Goal: Transaction & Acquisition: Purchase product/service

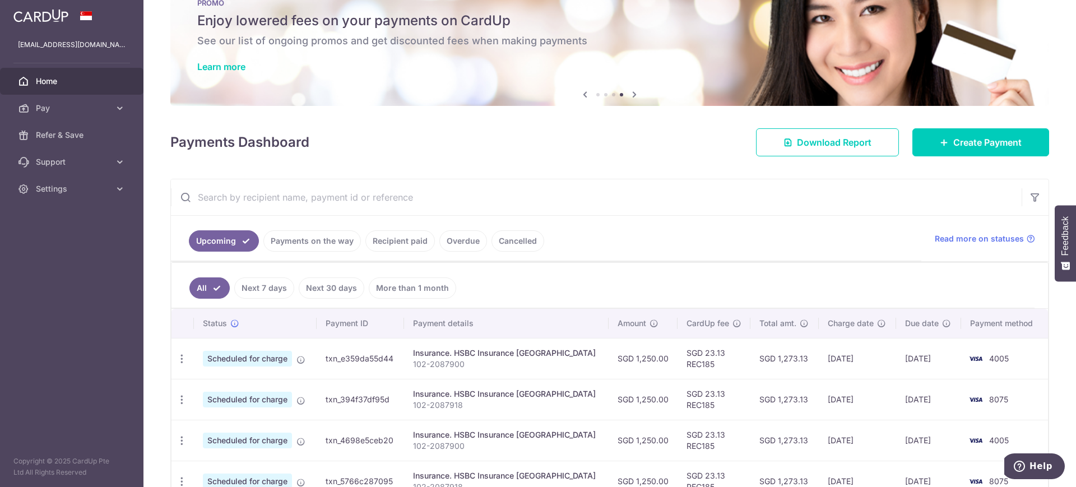
scroll to position [189, 0]
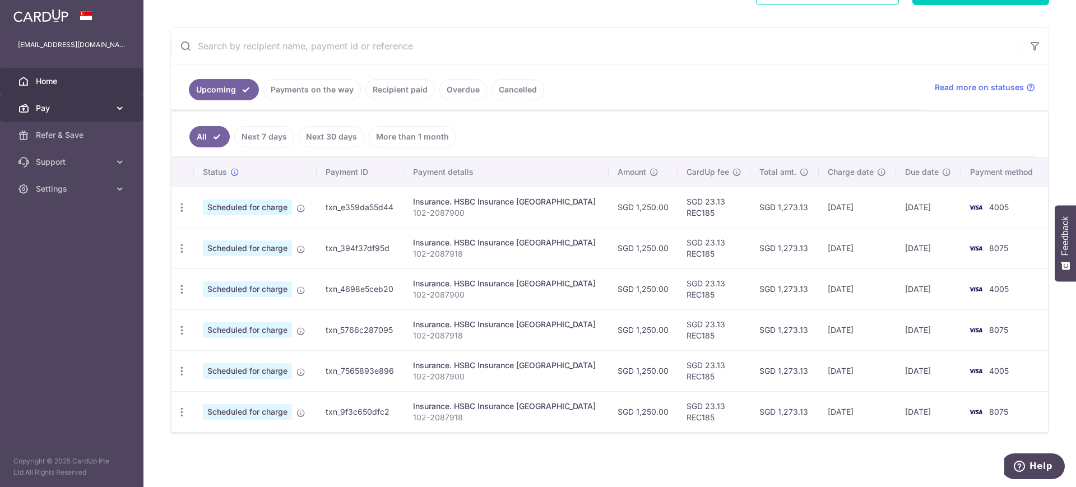
click at [77, 105] on span "Pay" at bounding box center [73, 108] width 74 height 11
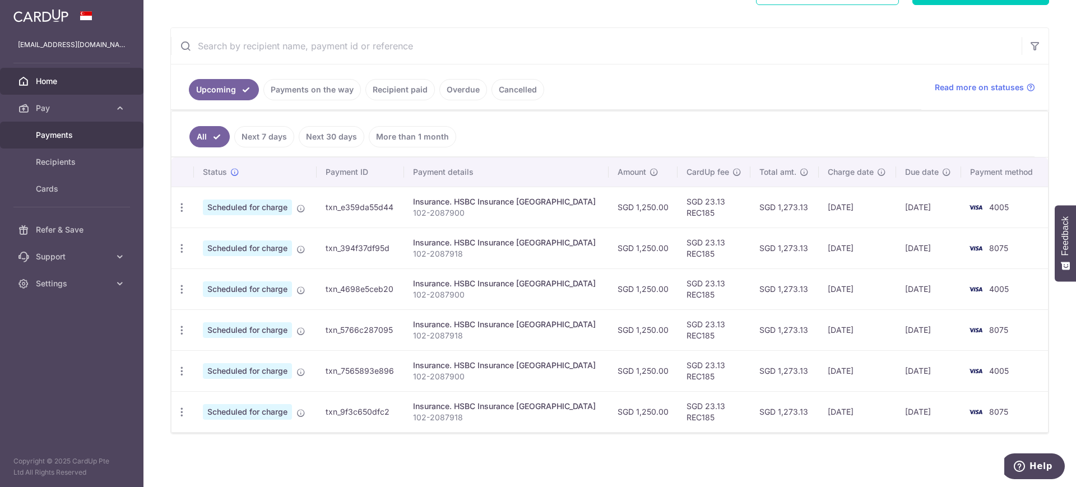
click at [74, 130] on span "Payments" at bounding box center [73, 134] width 74 height 11
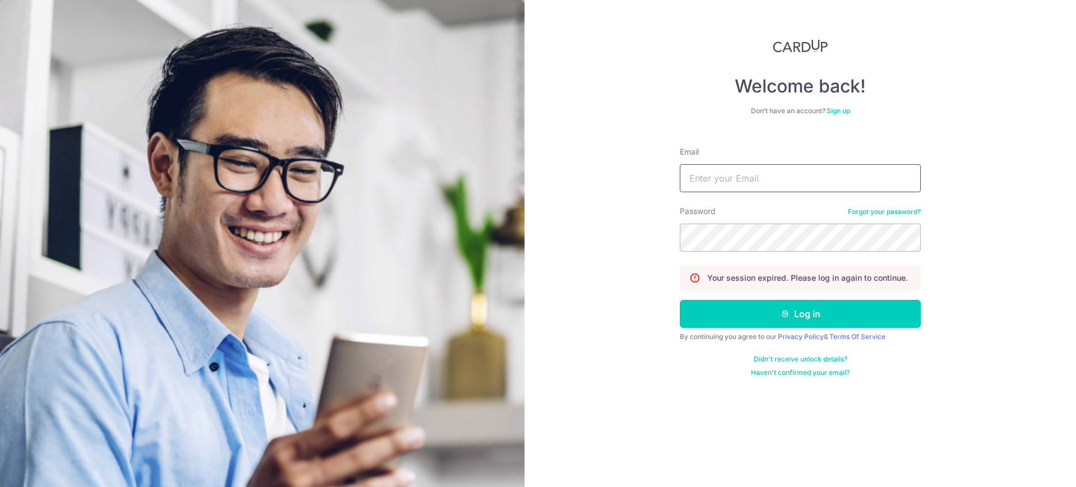
click at [786, 182] on input "Email" at bounding box center [800, 178] width 241 height 28
click at [747, 176] on input "Email" at bounding box center [800, 178] width 241 height 28
type input "liting_llt@yahoo.com"
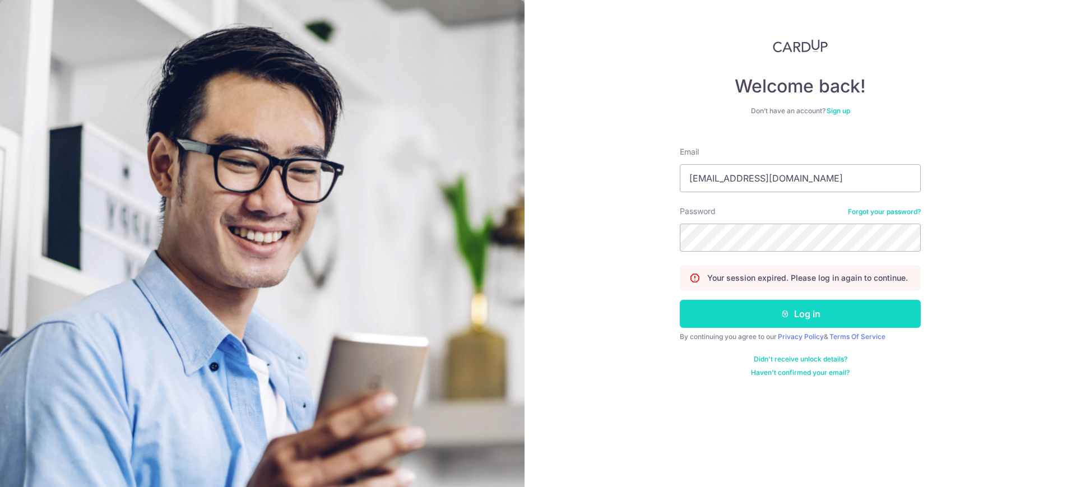
click at [782, 310] on icon "submit" at bounding box center [784, 313] width 9 height 9
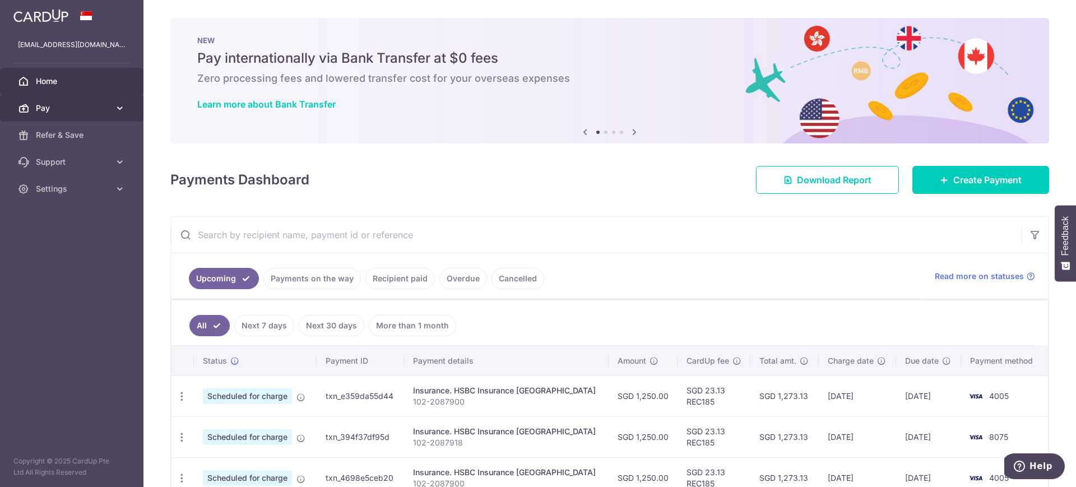
click at [125, 109] on link "Pay" at bounding box center [71, 108] width 143 height 27
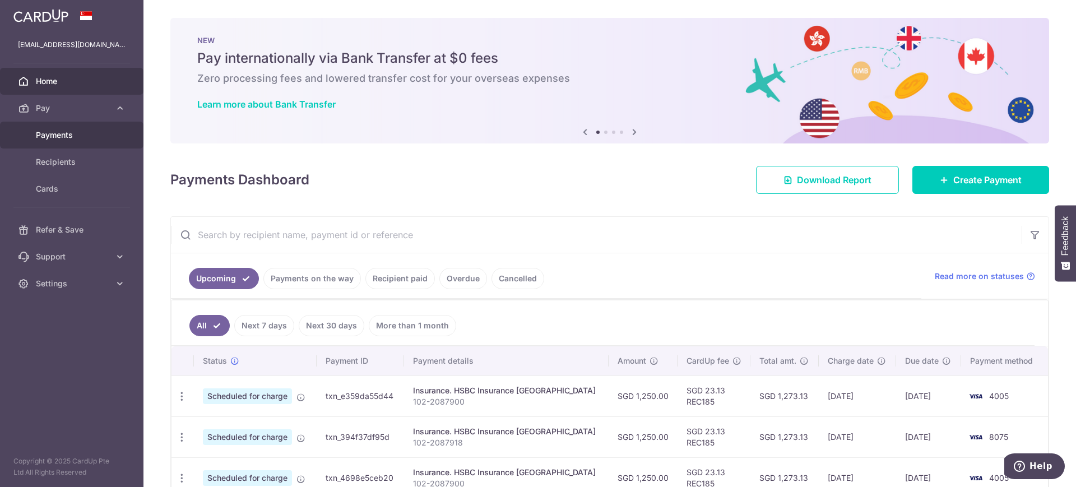
click at [106, 141] on link "Payments" at bounding box center [71, 135] width 143 height 27
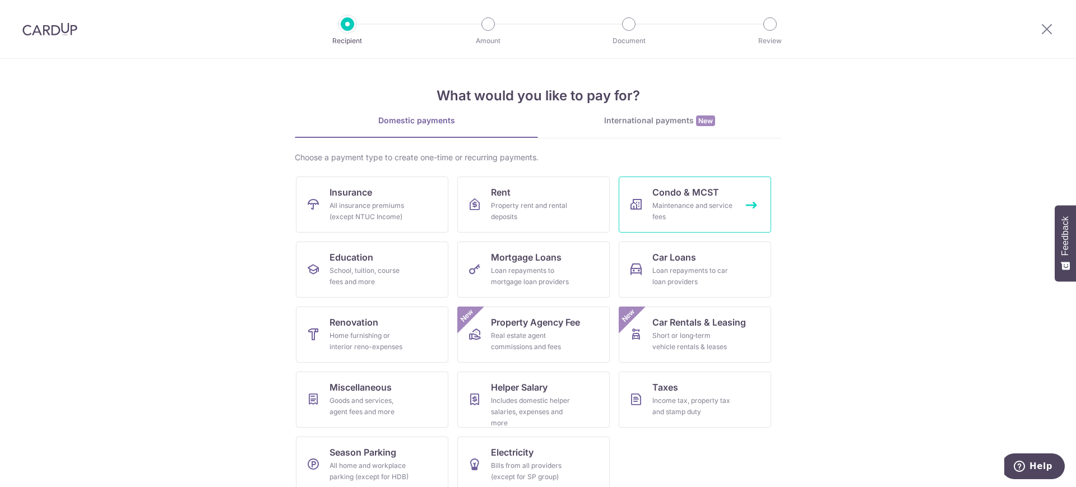
click at [722, 222] on link "Condo & MCST Maintenance and service fees" at bounding box center [695, 204] width 152 height 56
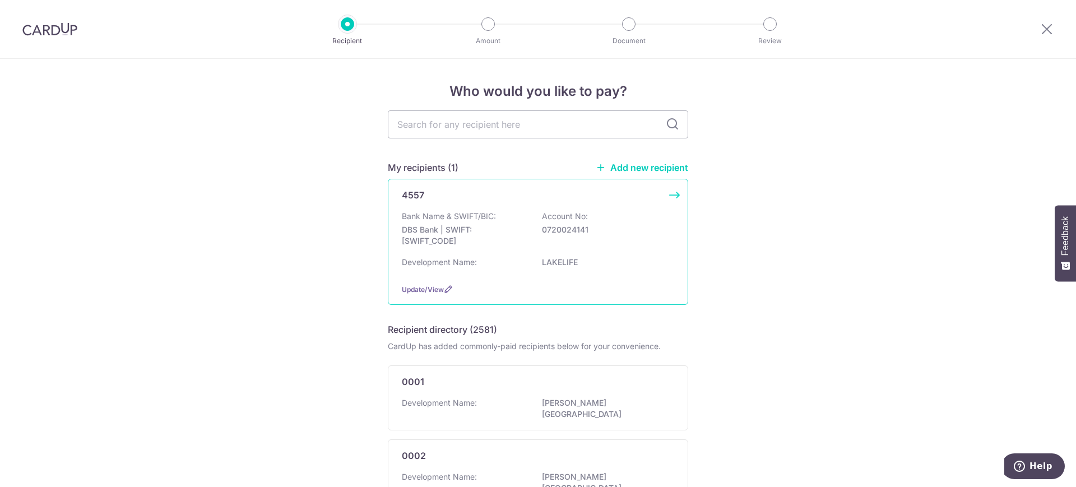
click at [490, 210] on div "4557 Bank Name & SWIFT/BIC: DBS Bank | SWIFT: DBSSSGSGXXX Account No: 072002414…" at bounding box center [538, 242] width 300 height 126
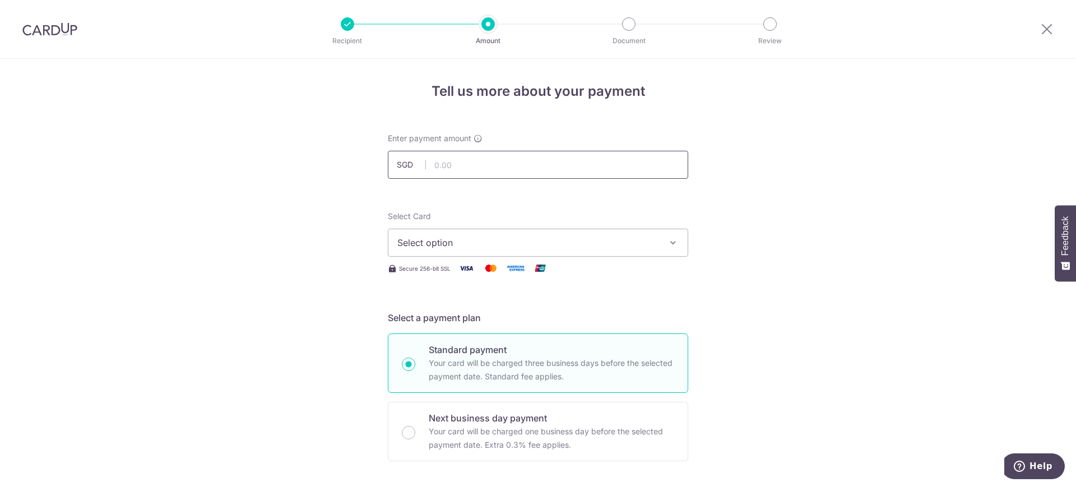
click at [500, 168] on input "text" at bounding box center [538, 165] width 300 height 28
type input "1"
type input "0"
type input "1,030.05"
click at [662, 254] on button "Select option" at bounding box center [538, 243] width 300 height 28
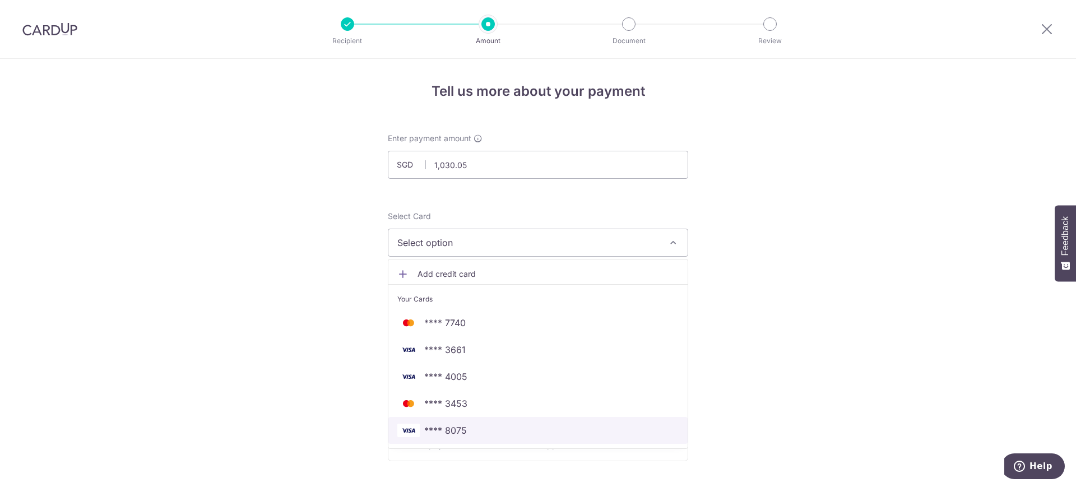
click at [576, 433] on span "**** 8075" at bounding box center [537, 430] width 281 height 13
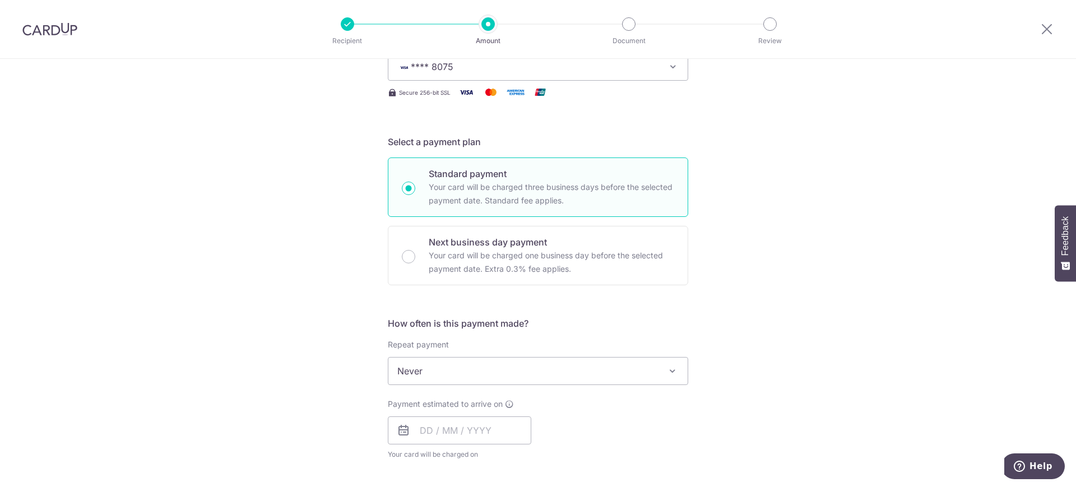
scroll to position [289, 0]
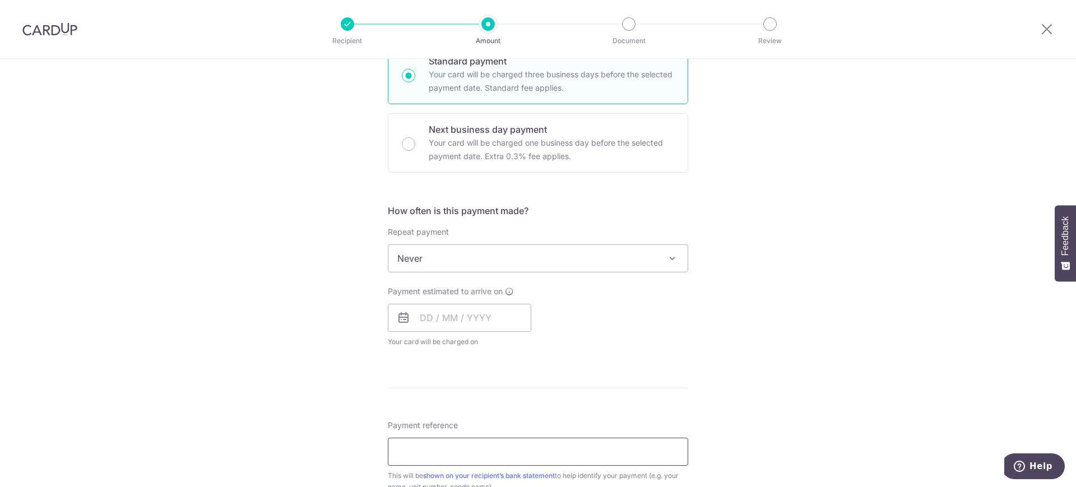
click at [436, 451] on input "Payment reference" at bounding box center [538, 452] width 300 height 28
click at [408, 450] on input "Blk101422" at bounding box center [538, 452] width 300 height 28
click at [406, 452] on input "101422" at bounding box center [538, 452] width 300 height 28
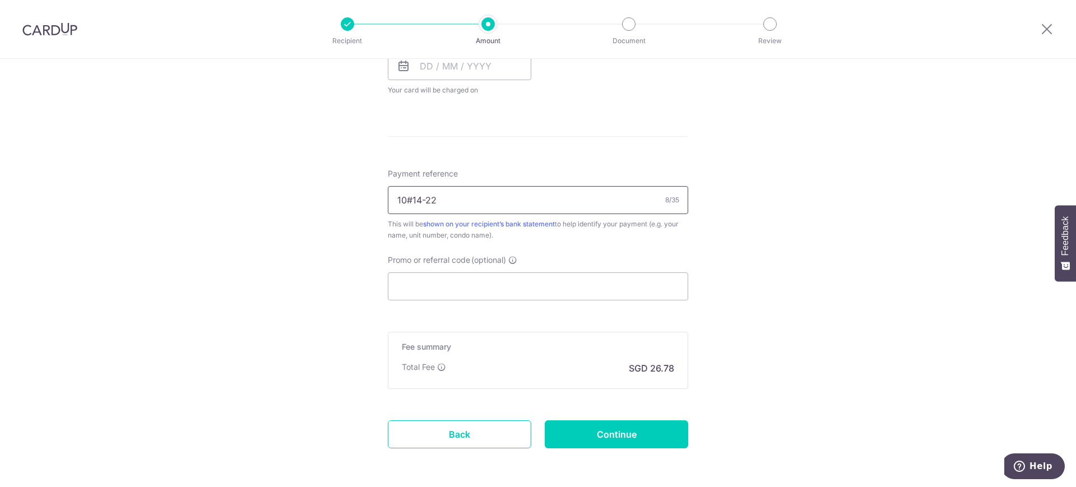
scroll to position [585, 0]
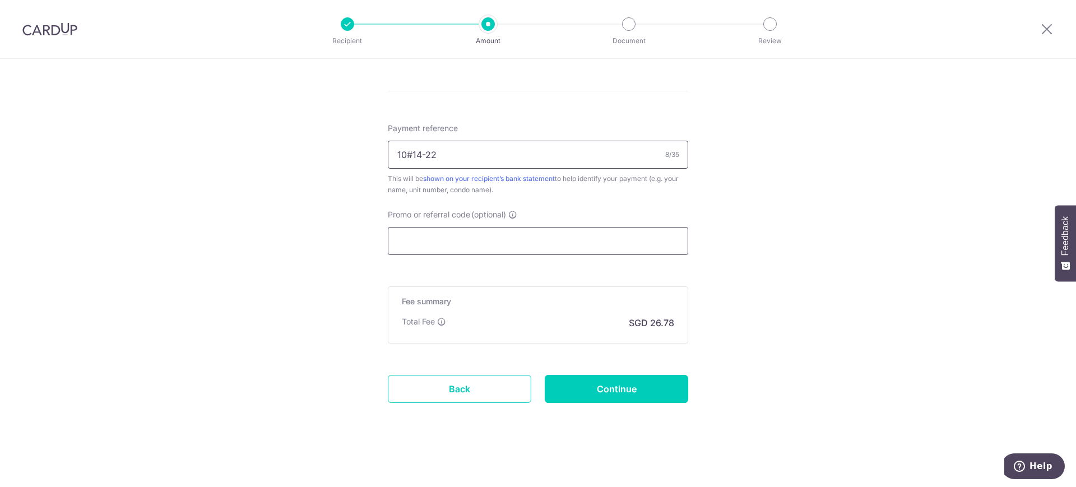
type input "10#14-22"
click at [494, 238] on input "Promo or referral code (optional)" at bounding box center [538, 241] width 300 height 28
paste input "REC185"
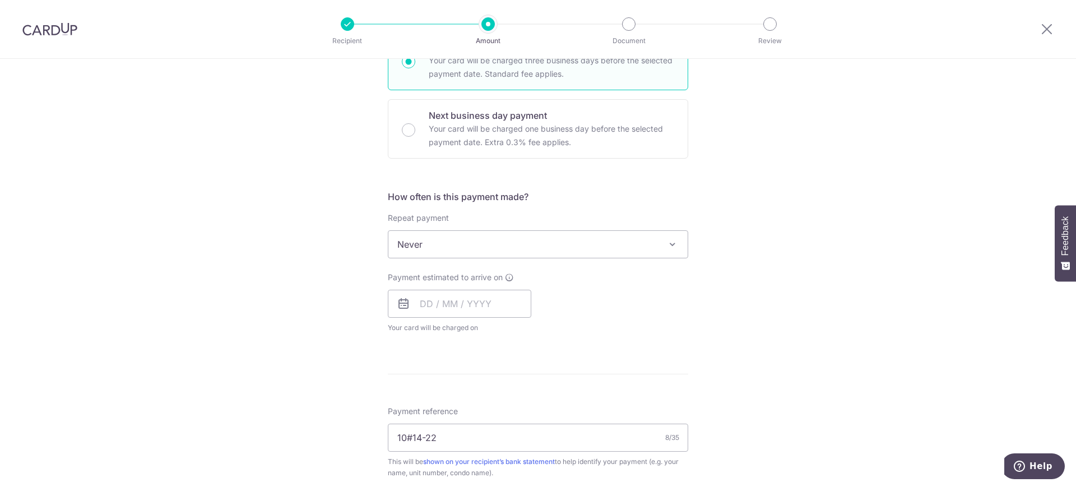
scroll to position [300, 0]
type input "REC185"
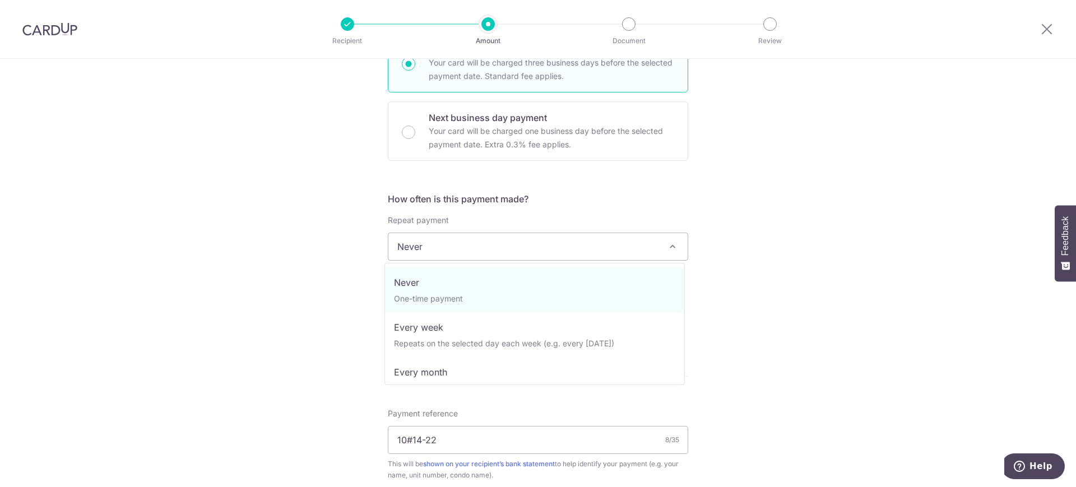
click at [630, 238] on span "Never" at bounding box center [537, 246] width 299 height 27
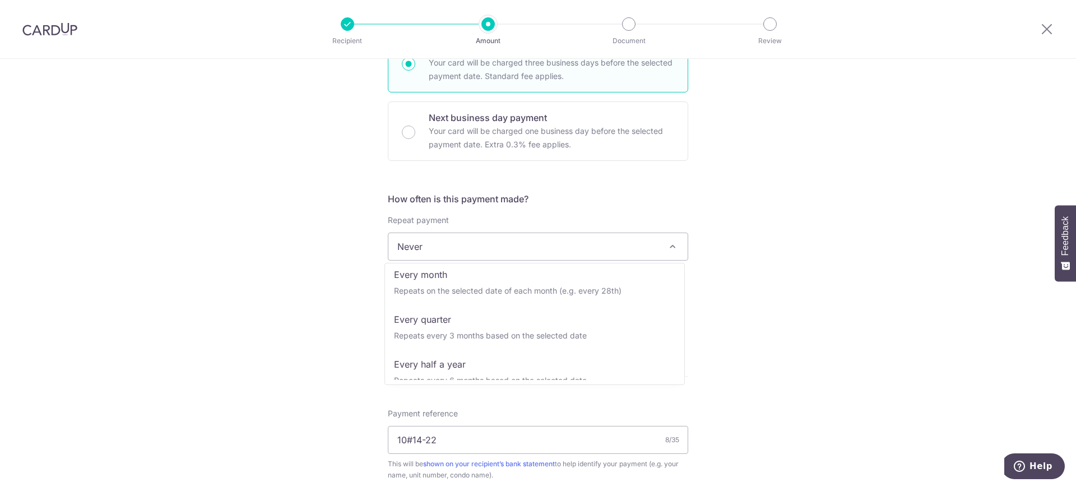
scroll to position [98, 0]
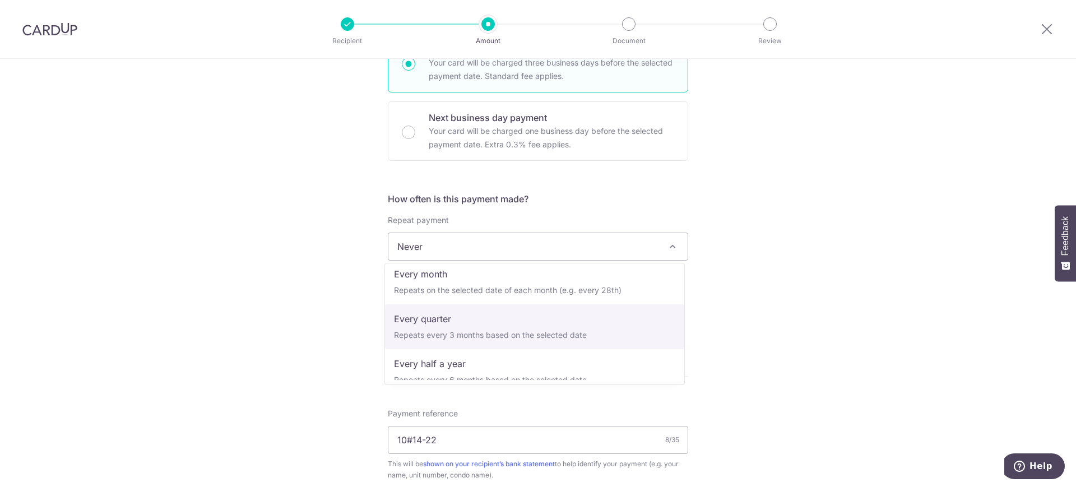
select select "4"
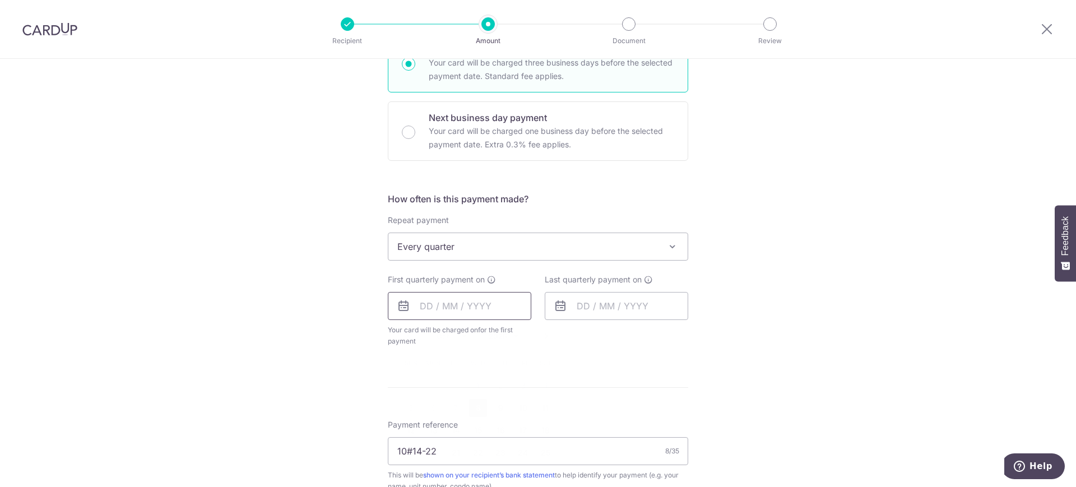
click at [425, 307] on input "text" at bounding box center [459, 306] width 143 height 28
click at [808, 255] on div "Tell us more about your payment Enter payment amount SGD 1,030.05 1030.05 Selec…" at bounding box center [538, 296] width 1076 height 1075
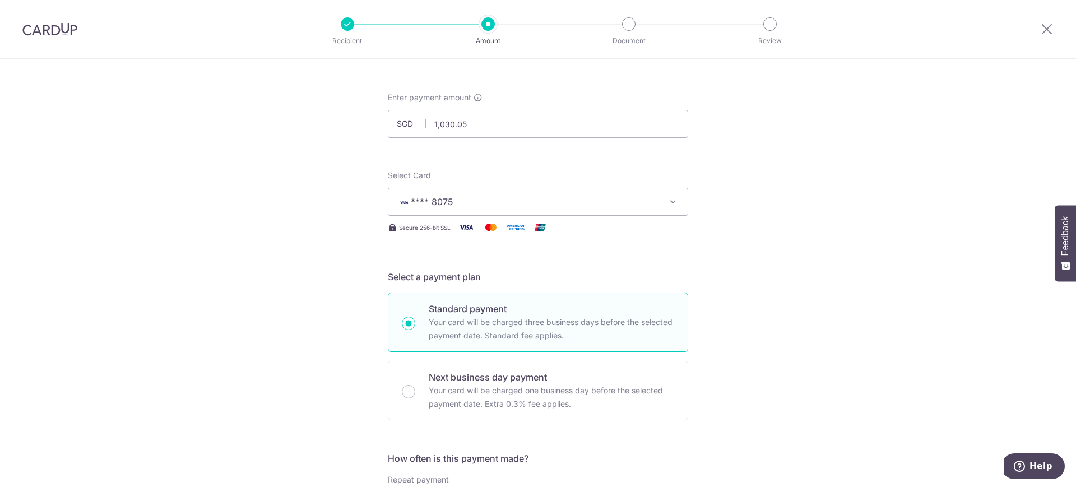
scroll to position [0, 0]
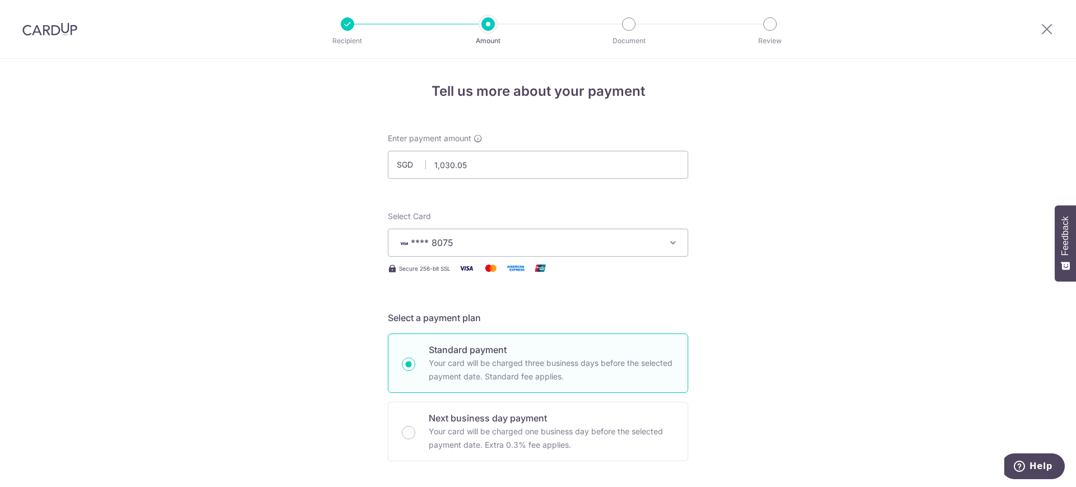
click at [664, 252] on button "**** 8075" at bounding box center [538, 243] width 300 height 28
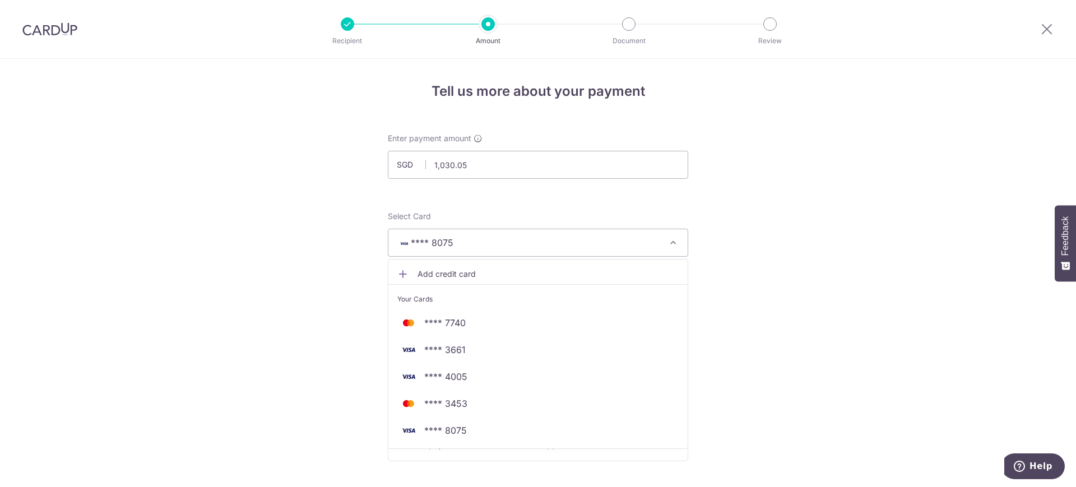
click at [667, 247] on icon "button" at bounding box center [672, 242] width 11 height 11
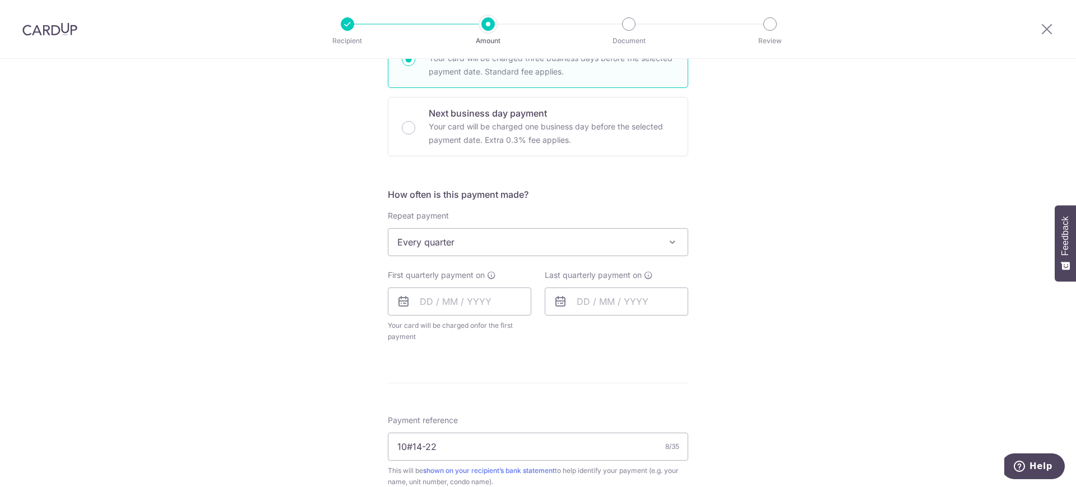
scroll to position [305, 0]
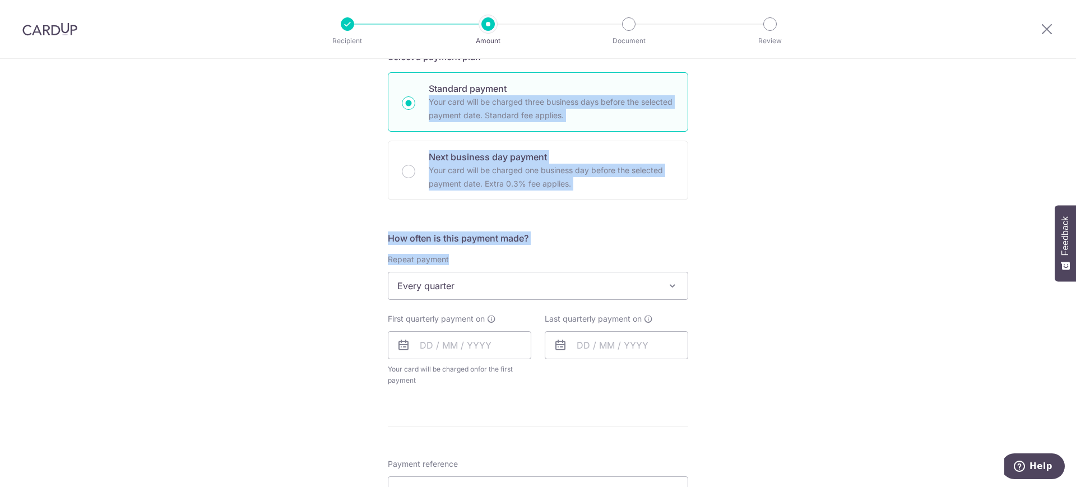
drag, startPoint x: 759, startPoint y: 218, endPoint x: 746, endPoint y: 67, distance: 151.8
click at [746, 67] on div "Tell us more about your payment Enter payment amount SGD 1,030.05 1030.05 Selec…" at bounding box center [538, 335] width 1076 height 1075
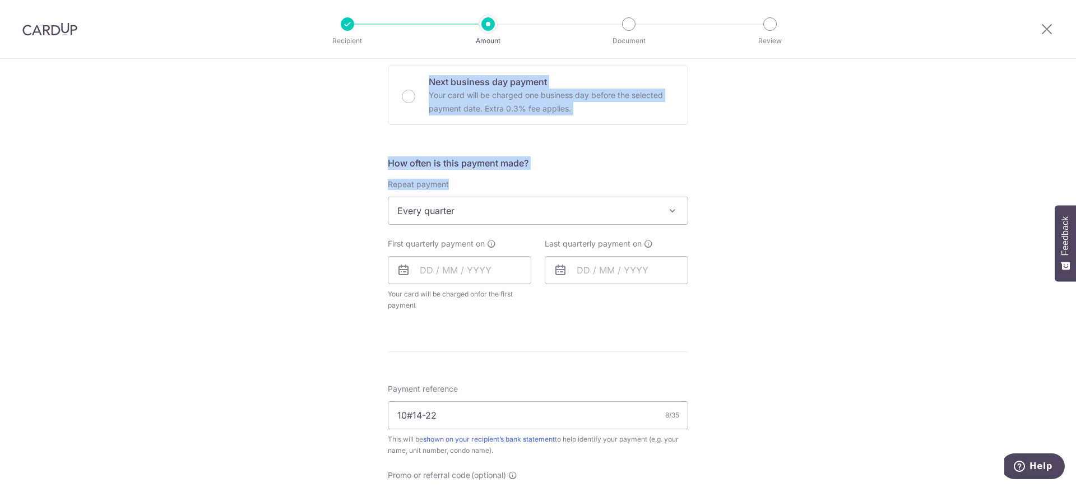
scroll to position [355, 0]
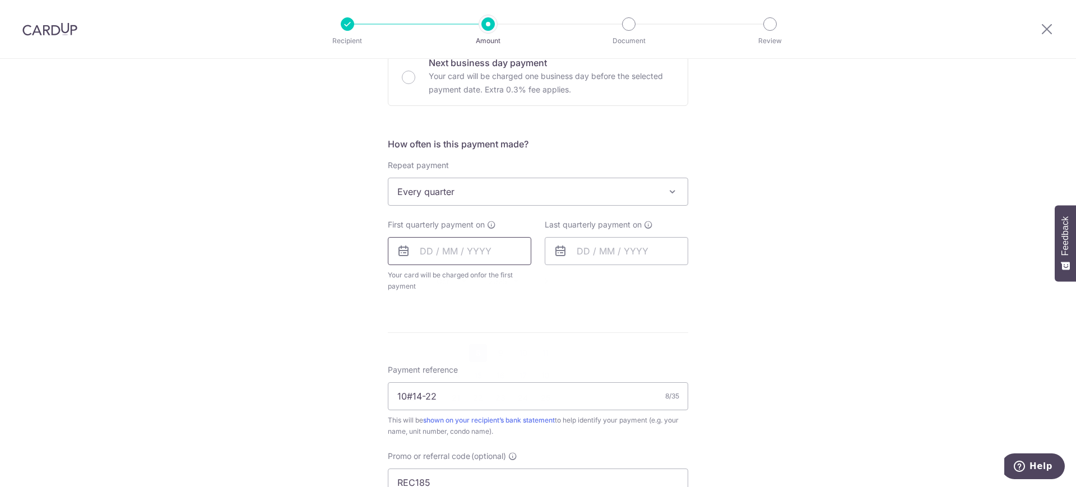
click at [416, 255] on input "text" at bounding box center [459, 251] width 143 height 28
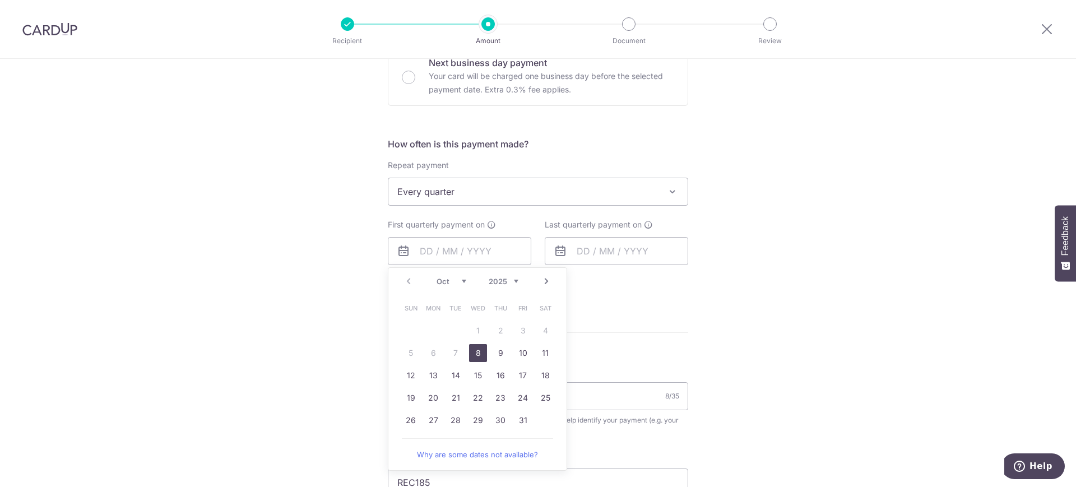
click at [473, 348] on link "8" at bounding box center [478, 353] width 18 height 18
type input "[DATE]"
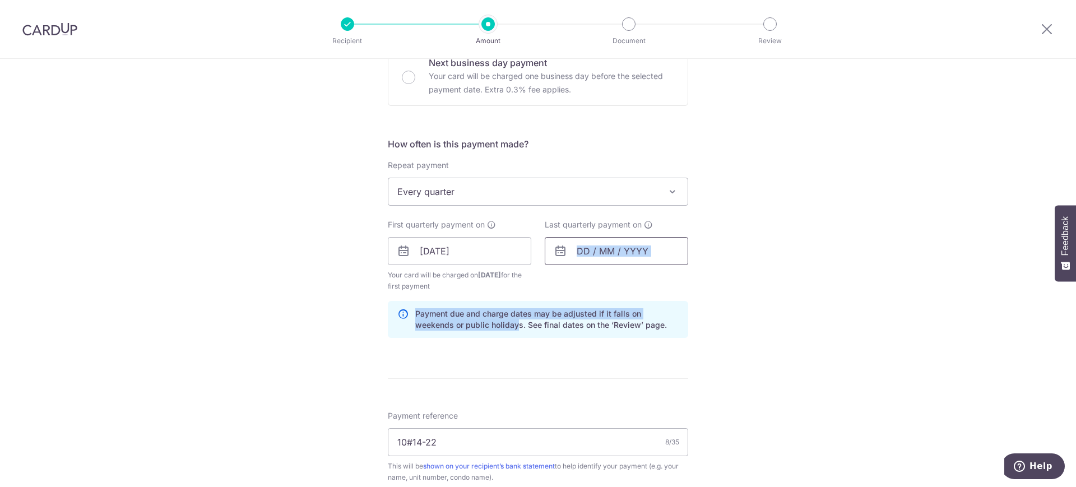
drag, startPoint x: 473, startPoint y: 348, endPoint x: 578, endPoint y: 264, distance: 133.9
click at [578, 264] on form "Enter payment amount SGD 1,030.05 1030.05 Select Card **** 8075 Add credit card…" at bounding box center [538, 275] width 300 height 994
click at [590, 253] on input "text" at bounding box center [616, 251] width 143 height 28
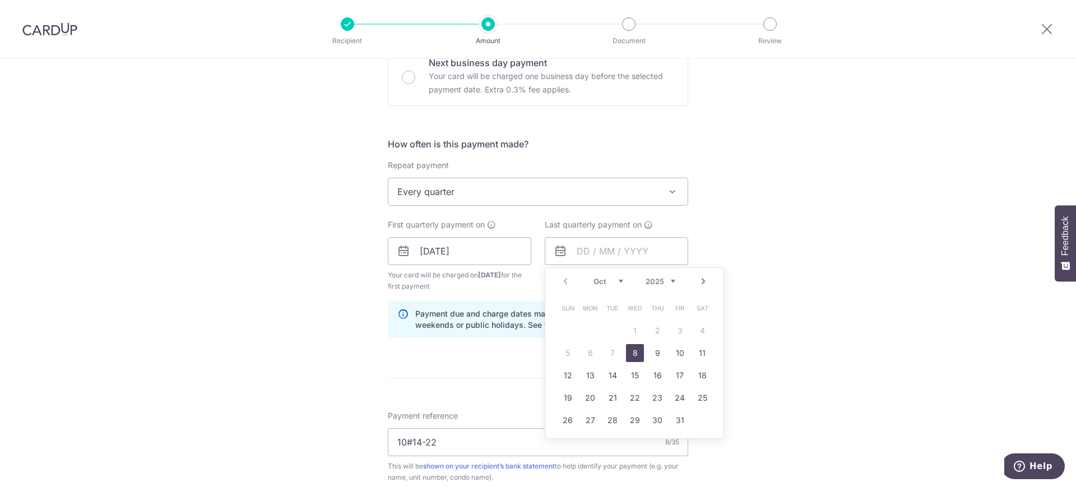
click at [666, 280] on select "2025 2026 2027 2028 2029 2030 2031 2032 2033 2034 2035" at bounding box center [660, 281] width 30 height 9
click at [616, 280] on select "Jan Feb Mar Apr May Jun Jul Aug Sep Oct Nov Dec" at bounding box center [608, 281] width 30 height 9
click at [626, 344] on link "8" at bounding box center [635, 353] width 18 height 18
type input "08/04/2026"
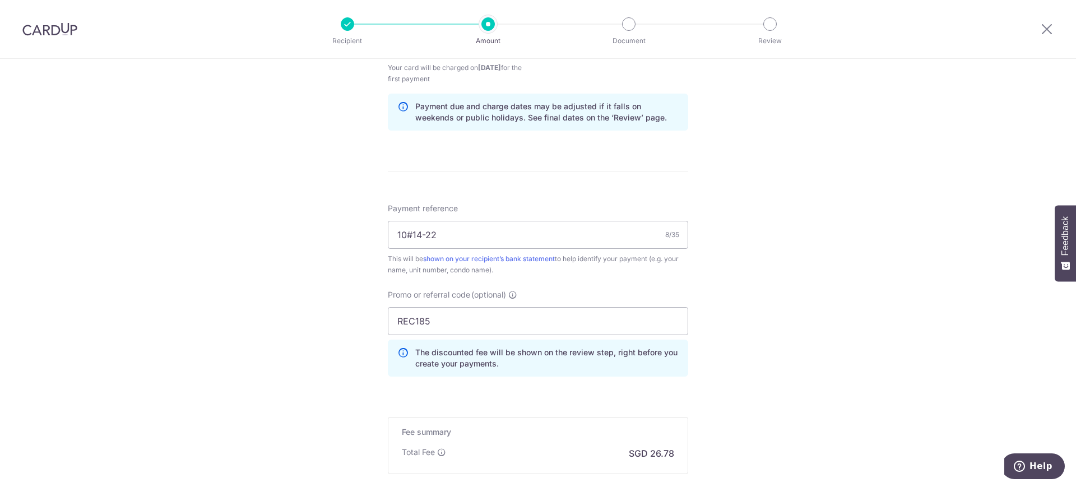
scroll to position [693, 0]
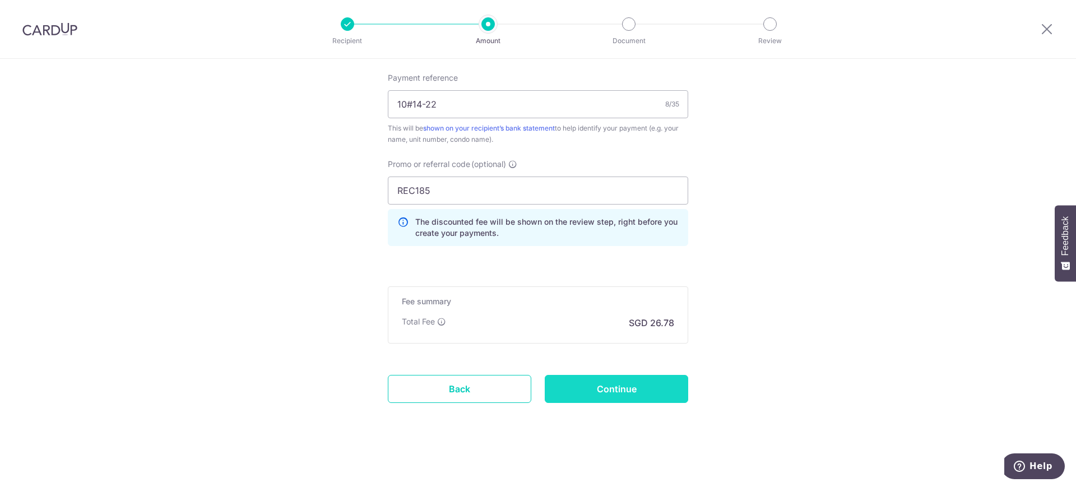
click at [605, 384] on input "Continue" at bounding box center [616, 389] width 143 height 28
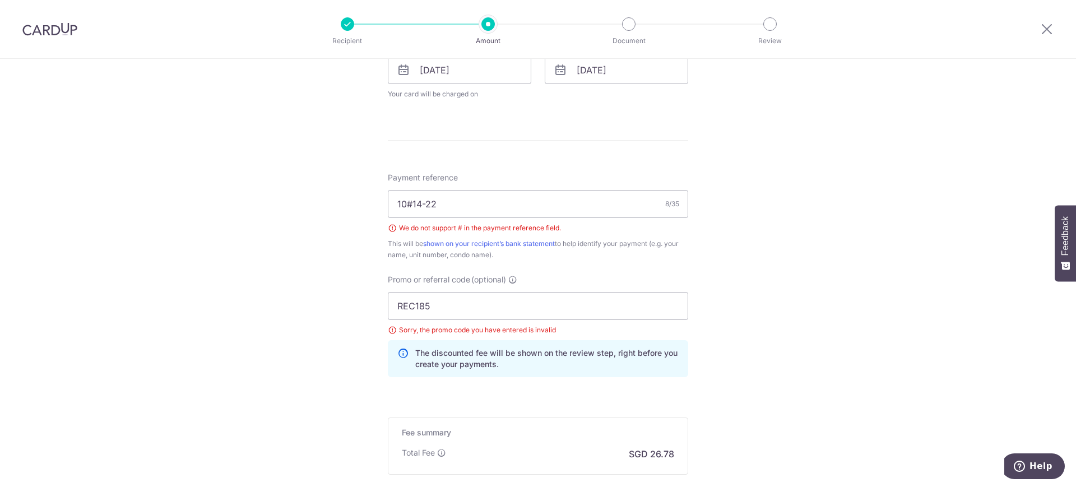
scroll to position [536, 0]
click at [409, 206] on input "10#14-22" at bounding box center [538, 204] width 300 height 28
click at [419, 205] on input "1014-22" at bounding box center [538, 204] width 300 height 28
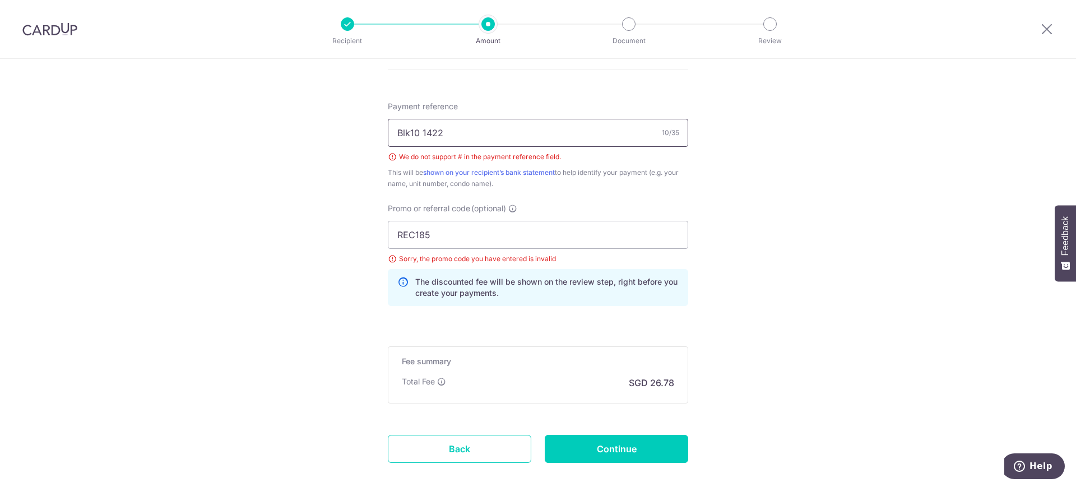
scroll to position [608, 0]
type input "Blk10 1422"
click at [623, 453] on input "Continue" at bounding box center [616, 448] width 143 height 28
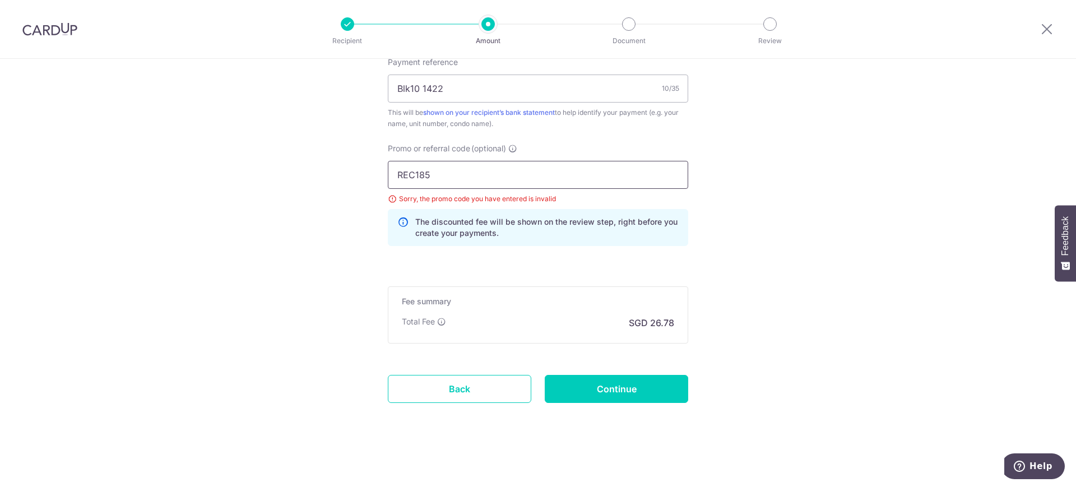
click at [464, 175] on input "REC185" at bounding box center [538, 175] width 300 height 28
type input "REC185"
click at [603, 394] on input "Continue" at bounding box center [616, 389] width 143 height 28
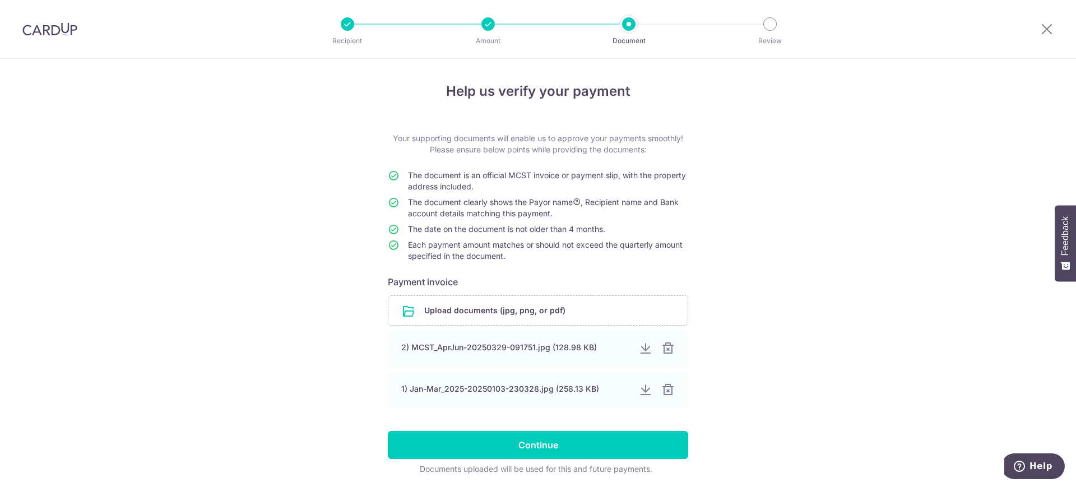
click at [194, 54] on header "Recipient Amount Document Review" at bounding box center [538, 29] width 1076 height 59
click at [548, 318] on input "file" at bounding box center [537, 310] width 299 height 29
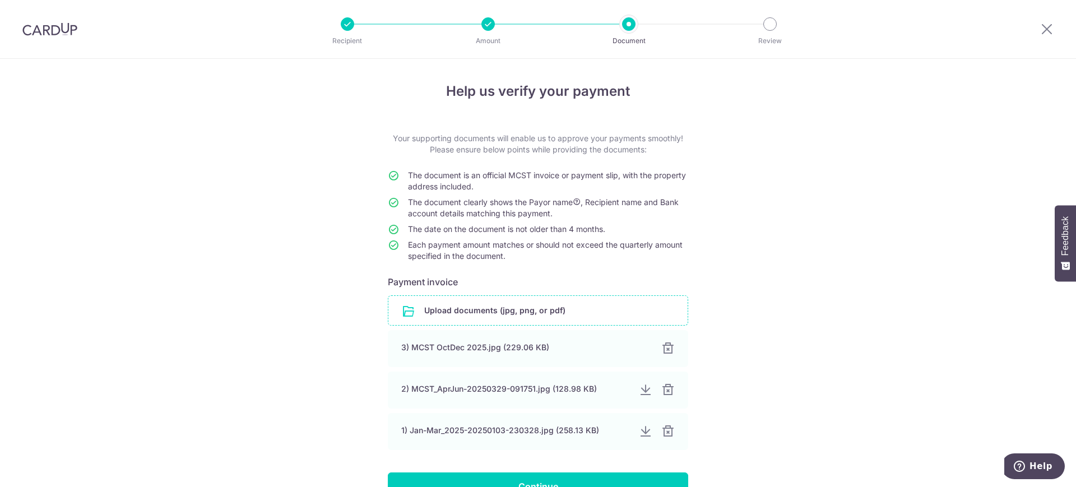
scroll to position [82, 0]
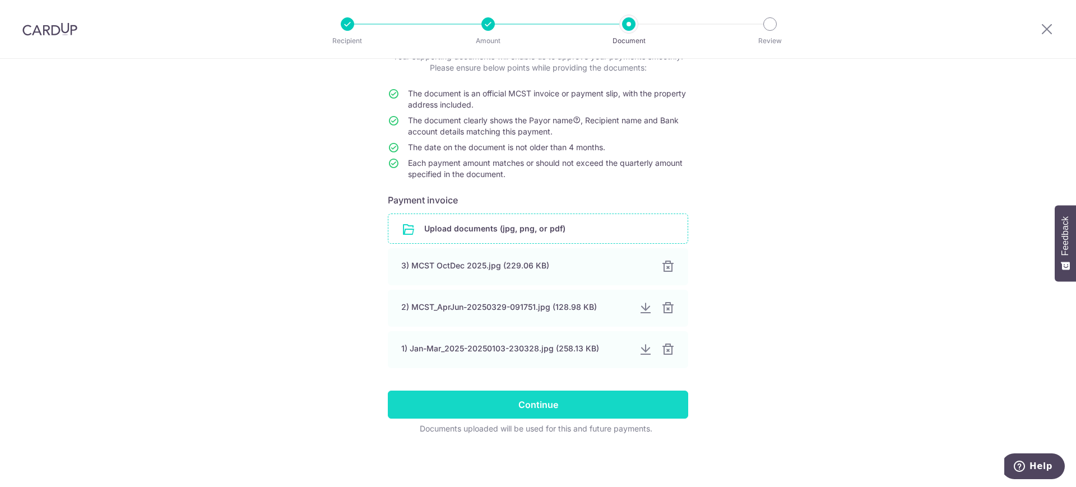
drag, startPoint x: 621, startPoint y: 403, endPoint x: 623, endPoint y: 393, distance: 10.3
click at [623, 393] on input "Continue" at bounding box center [538, 404] width 300 height 28
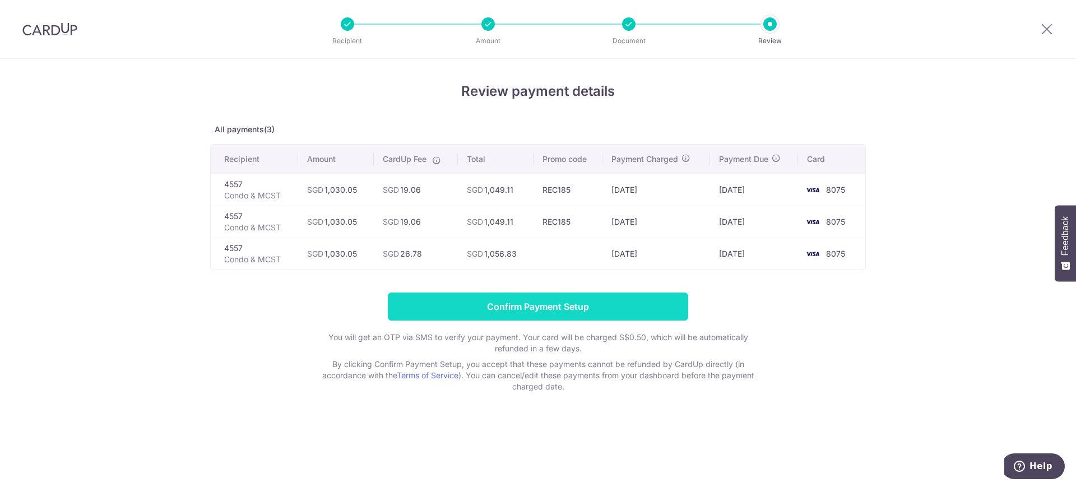
click at [626, 298] on input "Confirm Payment Setup" at bounding box center [538, 306] width 300 height 28
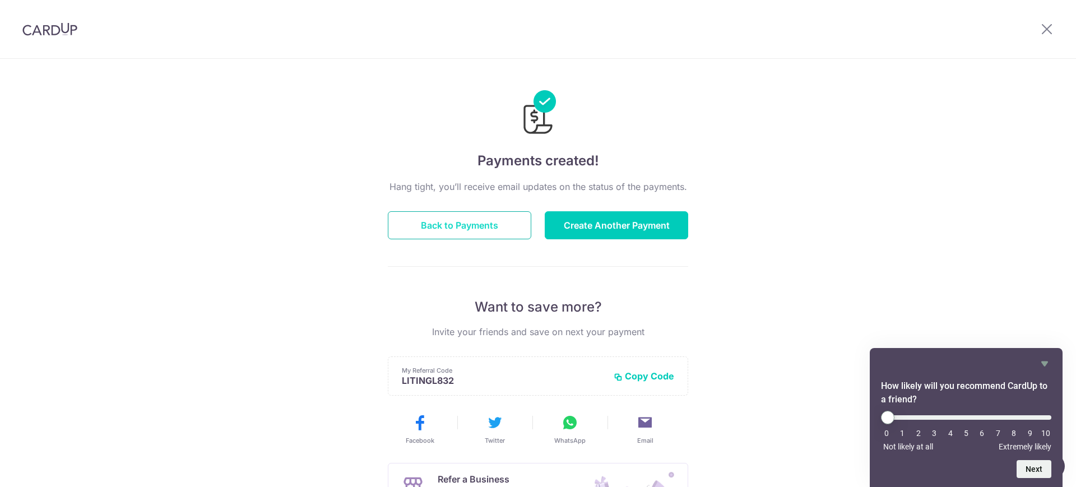
click at [493, 224] on button "Back to Payments" at bounding box center [459, 225] width 143 height 28
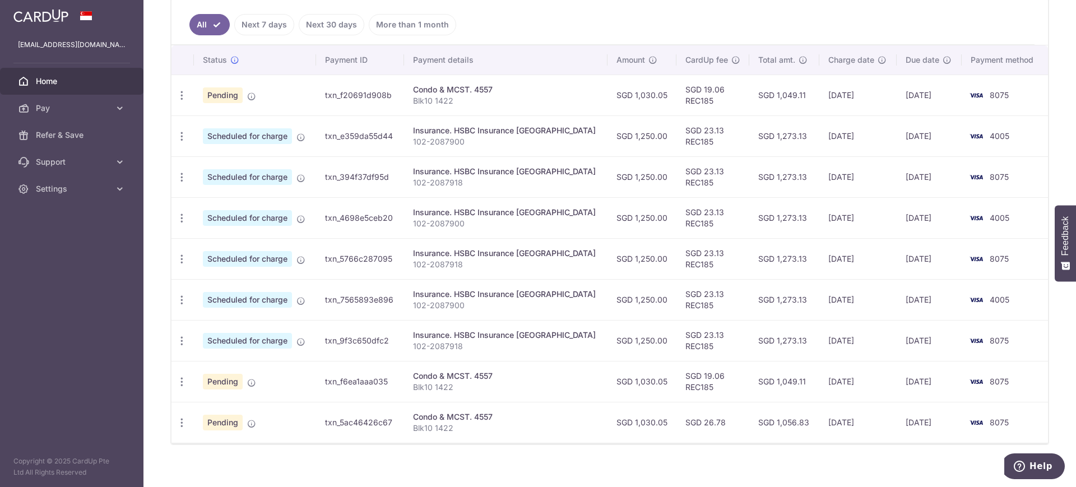
scroll to position [311, 0]
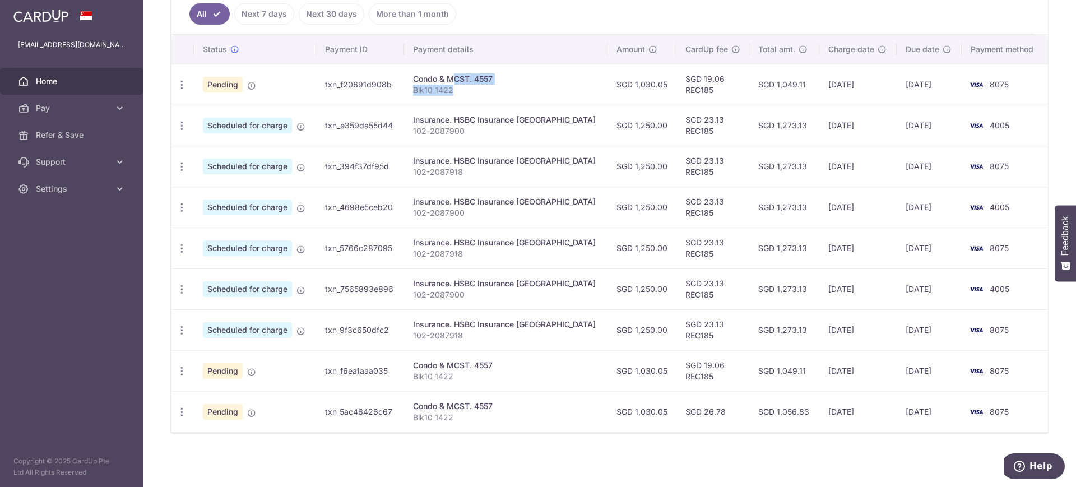
drag, startPoint x: 468, startPoint y: 90, endPoint x: 423, endPoint y: 75, distance: 47.8
click at [423, 75] on td "Condo & MCST. 4557 Blk10 1422" at bounding box center [505, 84] width 203 height 41
copy td "Condo & MCST. 4557 Blk10 1422"
click at [574, 62] on th "Payment details" at bounding box center [505, 49] width 203 height 29
click at [187, 410] on icon "button" at bounding box center [182, 412] width 12 height 12
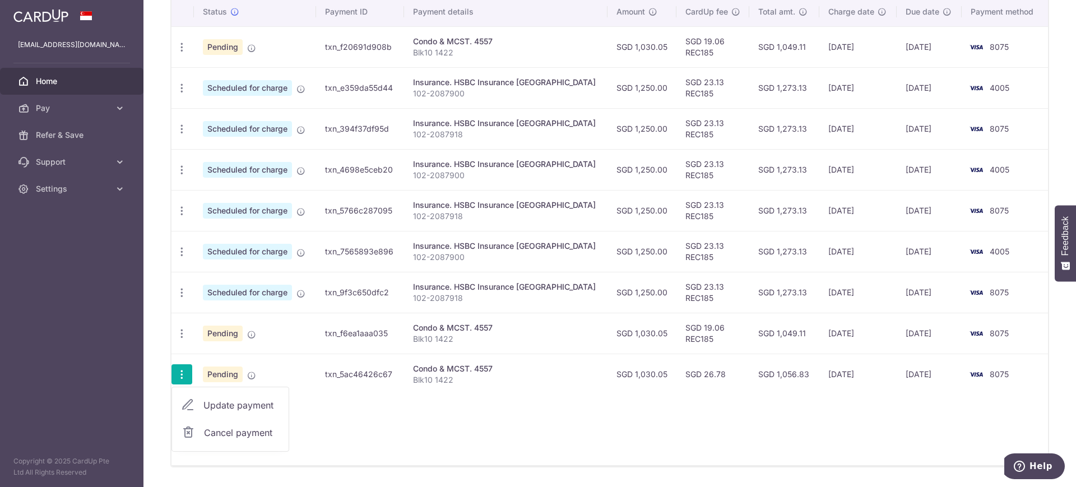
scroll to position [382, 0]
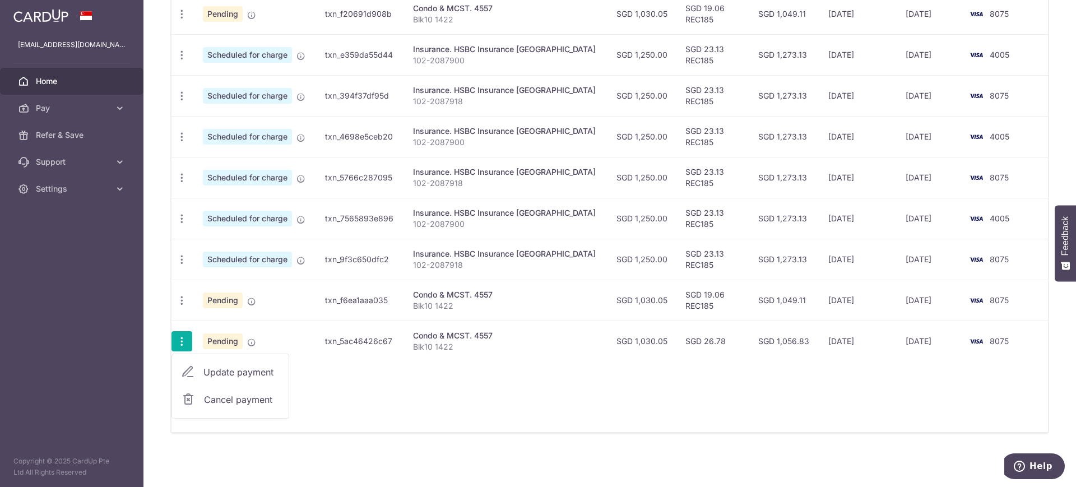
click at [211, 402] on span "Cancel payment" at bounding box center [241, 399] width 75 height 13
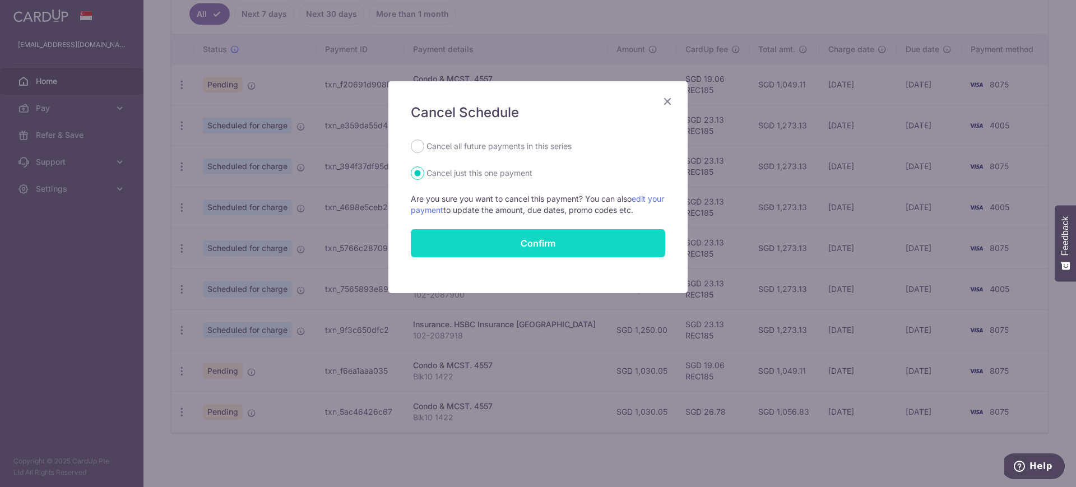
click at [508, 250] on button "Confirm" at bounding box center [538, 243] width 254 height 28
